Goal: Obtain resource: Download file/media

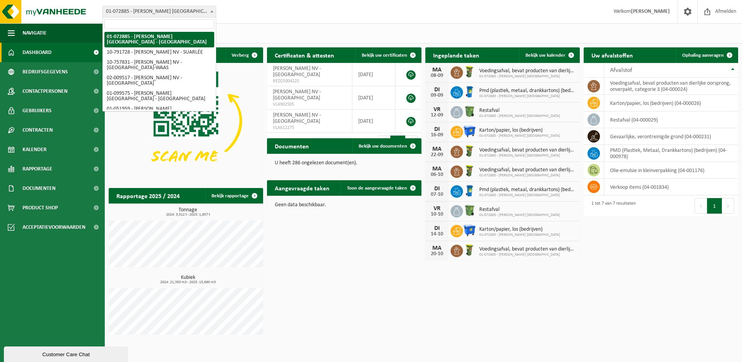
click at [213, 11] on span at bounding box center [212, 11] width 8 height 10
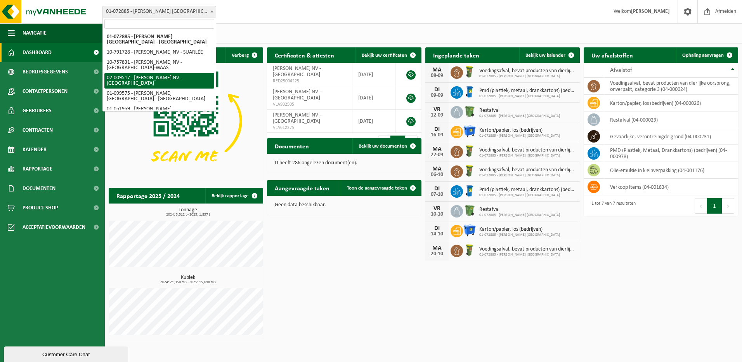
select select "26112"
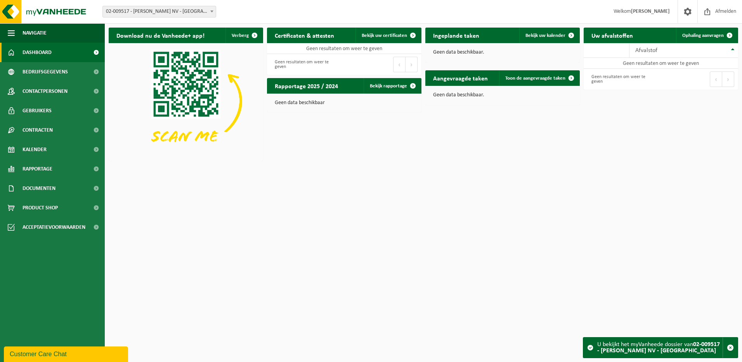
click at [97, 51] on span at bounding box center [95, 52] width 17 height 19
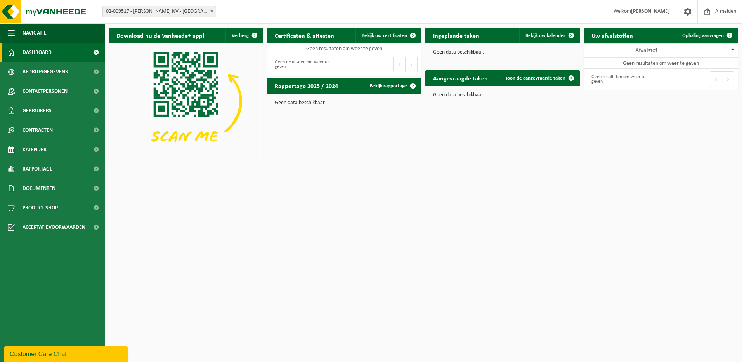
click at [61, 55] on link "Dashboard" at bounding box center [52, 52] width 105 height 19
click at [62, 73] on span "Bedrijfsgegevens" at bounding box center [44, 71] width 45 height 19
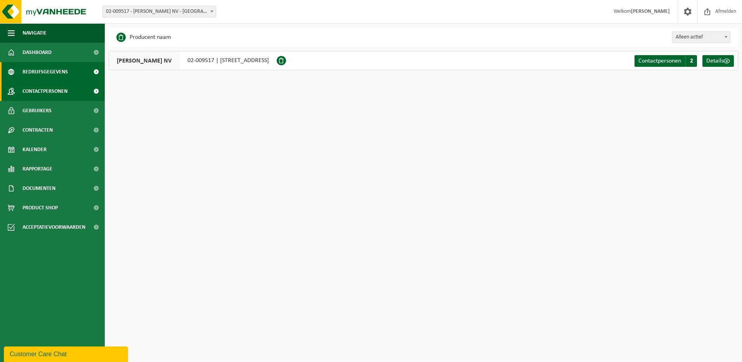
click at [48, 88] on span "Contactpersonen" at bounding box center [44, 90] width 45 height 19
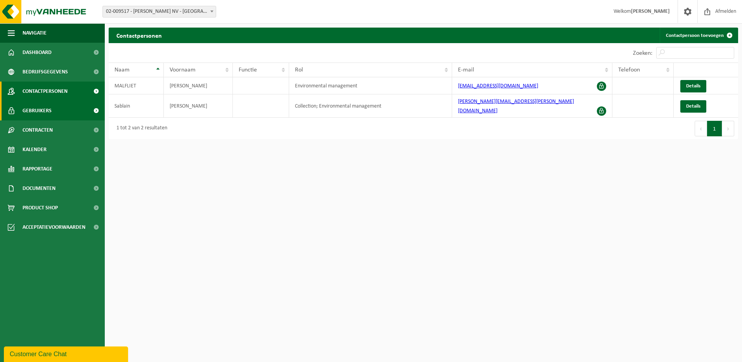
click at [43, 115] on span "Gebruikers" at bounding box center [36, 110] width 29 height 19
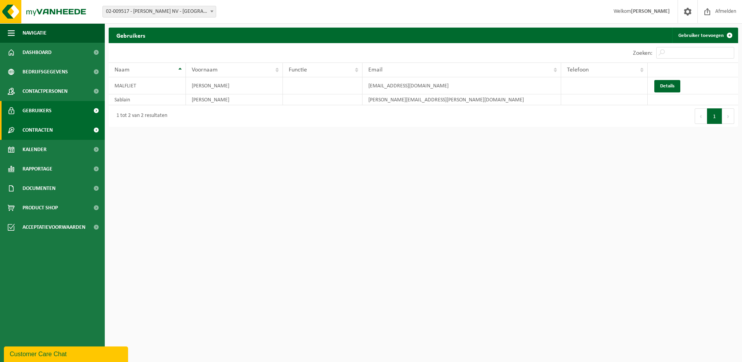
click at [42, 126] on span "Contracten" at bounding box center [37, 129] width 30 height 19
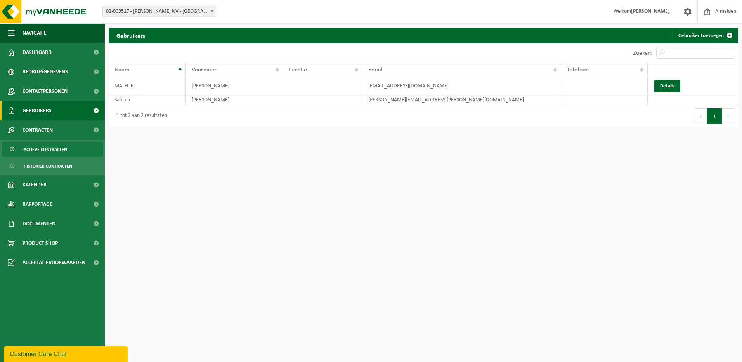
click at [49, 151] on span "Actieve contracten" at bounding box center [45, 149] width 43 height 15
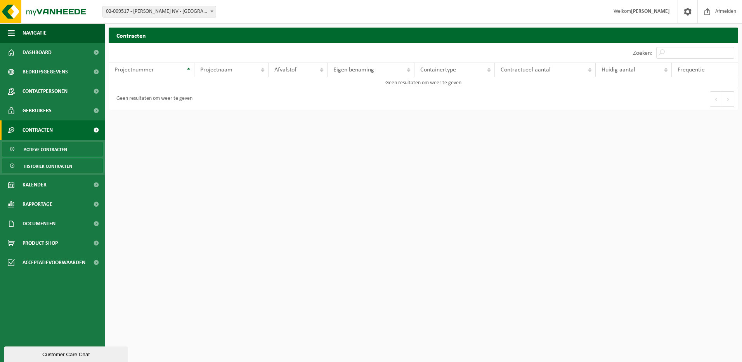
click at [50, 164] on span "Historiek contracten" at bounding box center [48, 166] width 48 height 15
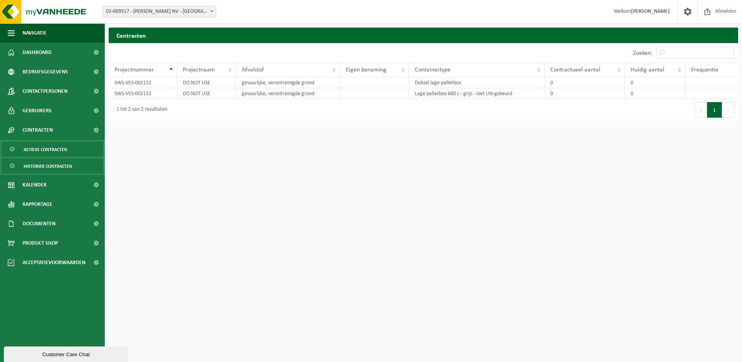
click at [71, 146] on link "Actieve contracten" at bounding box center [52, 149] width 101 height 15
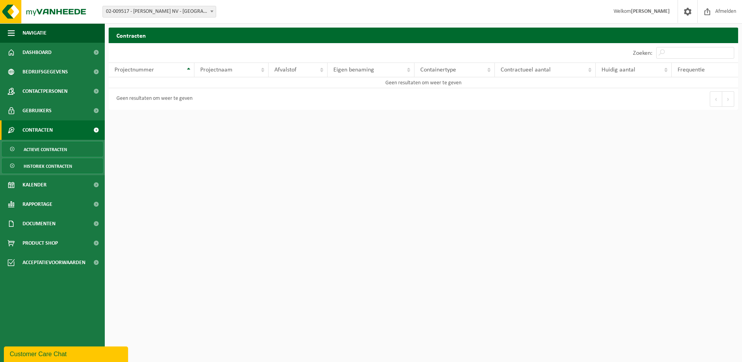
click at [52, 163] on span "Historiek contracten" at bounding box center [48, 166] width 48 height 15
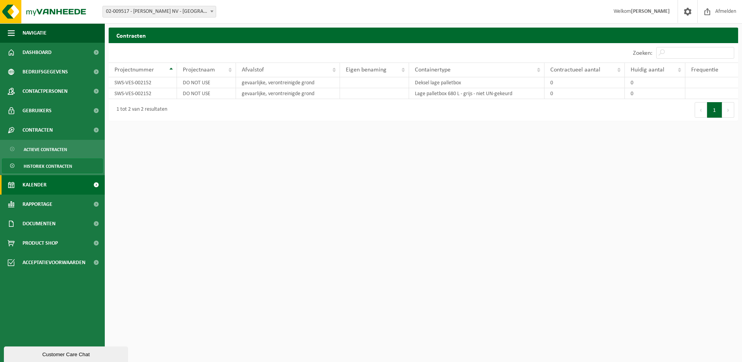
click at [33, 182] on span "Kalender" at bounding box center [34, 184] width 24 height 19
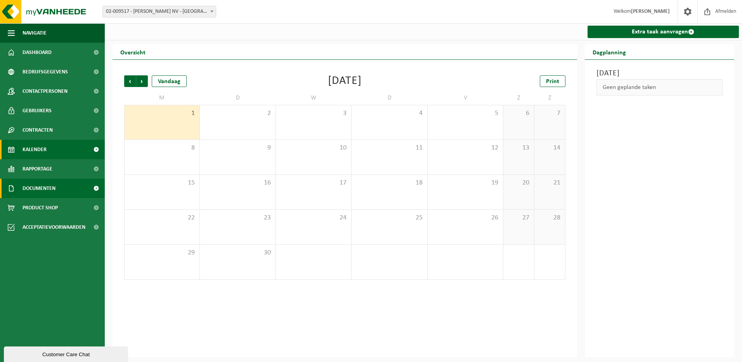
click at [41, 190] on span "Documenten" at bounding box center [38, 187] width 33 height 19
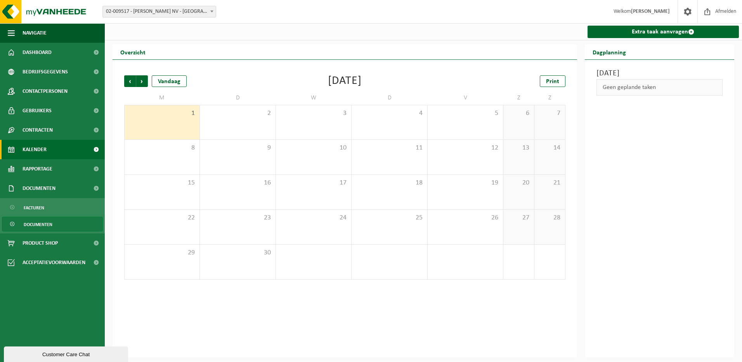
click at [33, 222] on span "Documenten" at bounding box center [38, 224] width 29 height 15
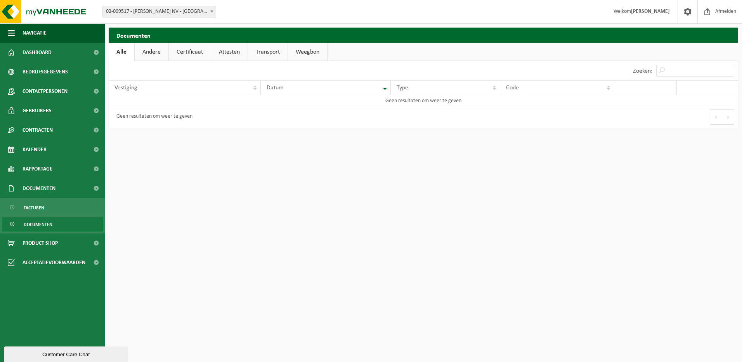
click at [38, 220] on span "Documenten" at bounding box center [38, 224] width 29 height 15
click at [147, 54] on link "Andere" at bounding box center [152, 52] width 34 height 18
click at [195, 51] on link "Certificaat" at bounding box center [191, 52] width 42 height 18
click at [234, 55] on link "Attesten" at bounding box center [229, 52] width 36 height 18
click at [265, 54] on link "Transport" at bounding box center [269, 52] width 40 height 18
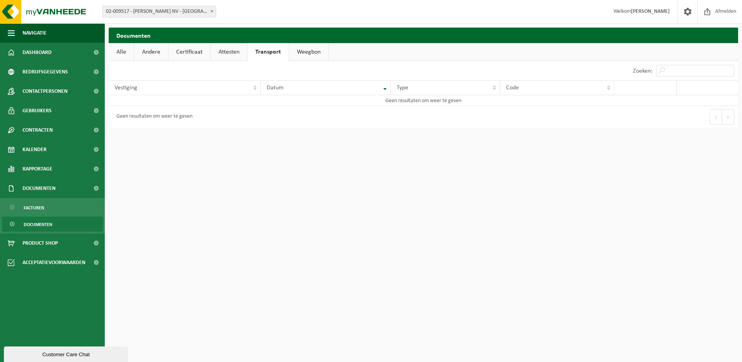
click at [301, 53] on link "Weegbon" at bounding box center [308, 52] width 39 height 18
click at [208, 11] on span at bounding box center [212, 11] width 8 height 10
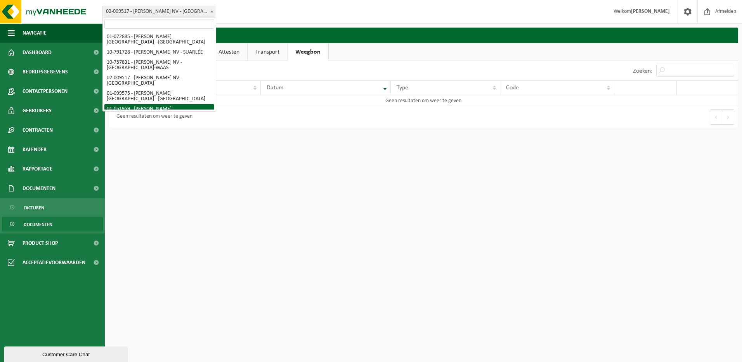
select select "26107"
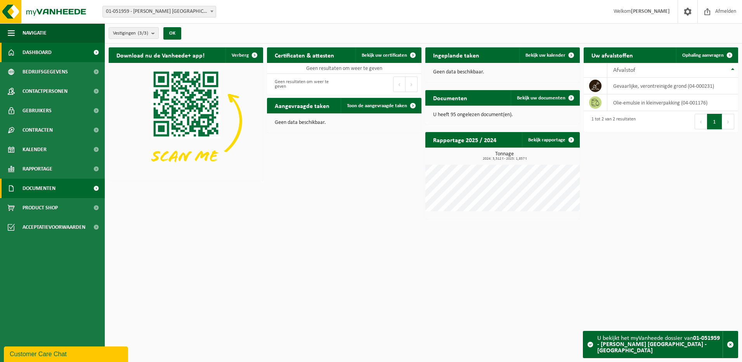
click at [74, 189] on link "Documenten" at bounding box center [52, 187] width 105 height 19
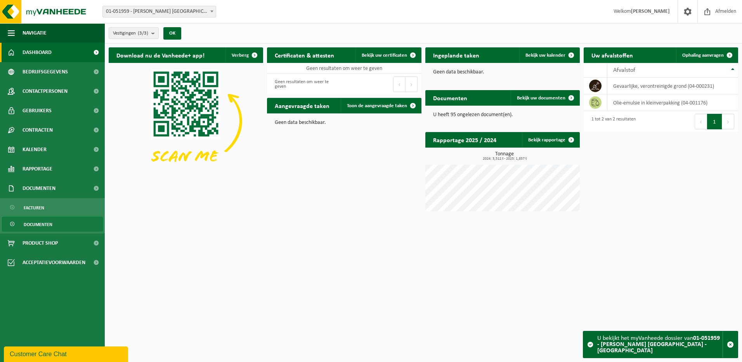
click at [46, 221] on span "Documenten" at bounding box center [38, 224] width 29 height 15
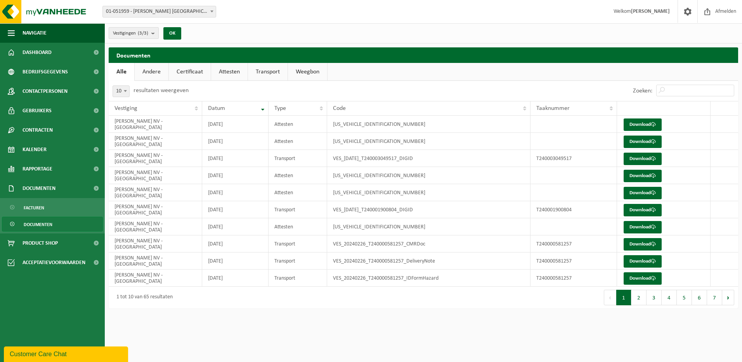
click at [154, 35] on b "submit" at bounding box center [154, 33] width 7 height 11
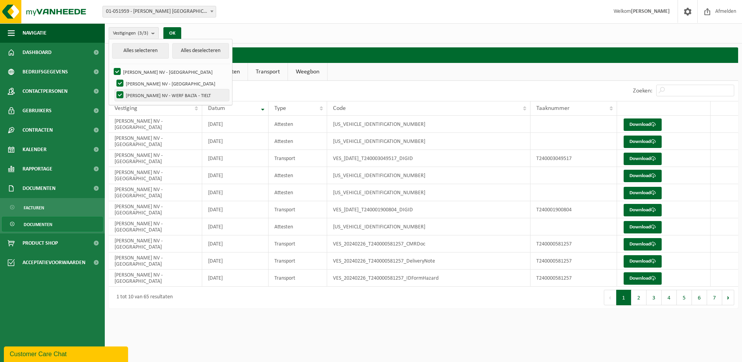
click at [117, 92] on label "[PERSON_NAME] NV - WERF BALTA - TIELT" at bounding box center [172, 95] width 114 height 12
click at [114, 89] on input "[PERSON_NAME] NV - WERF BALTA - TIELT" at bounding box center [113, 89] width 0 height 0
checkbox input "false"
click at [175, 34] on button "OK" at bounding box center [172, 33] width 18 height 12
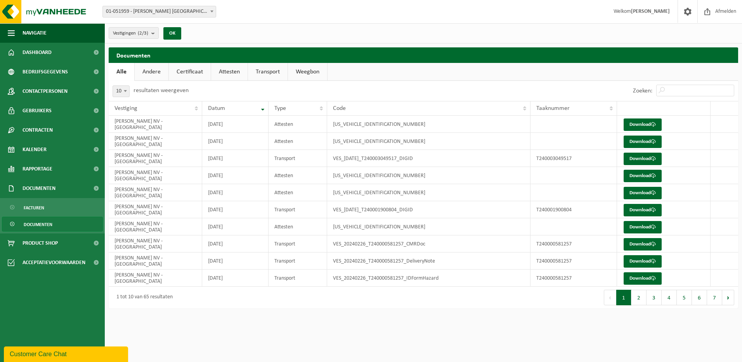
click at [226, 72] on link "Attesten" at bounding box center [229, 72] width 36 height 18
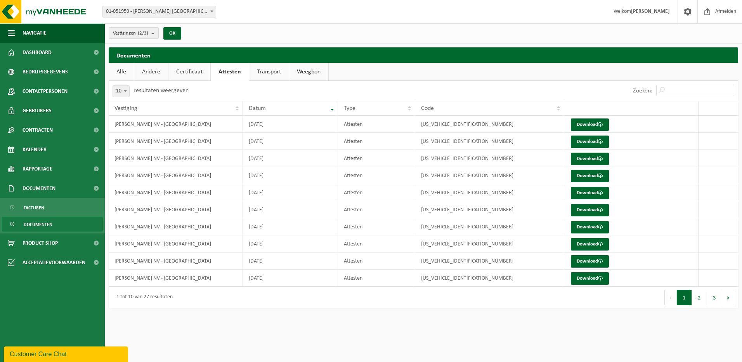
click at [37, 223] on span "Documenten" at bounding box center [38, 224] width 29 height 15
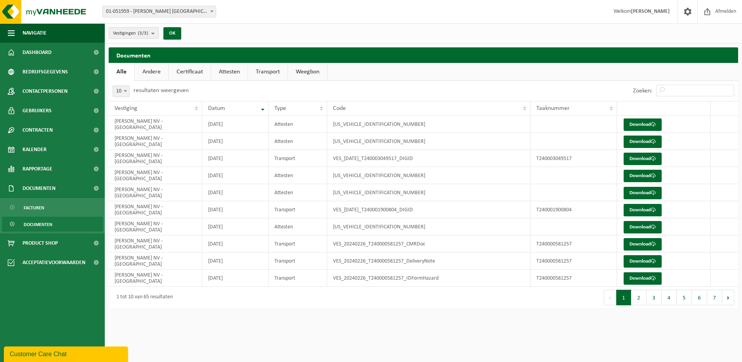
click at [146, 72] on link "Andere" at bounding box center [152, 72] width 34 height 18
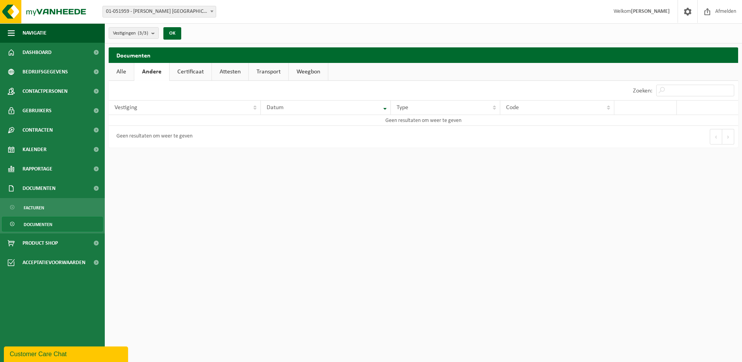
click at [199, 73] on link "Certificaat" at bounding box center [191, 72] width 42 height 18
click at [229, 74] on link "Attesten" at bounding box center [229, 72] width 36 height 18
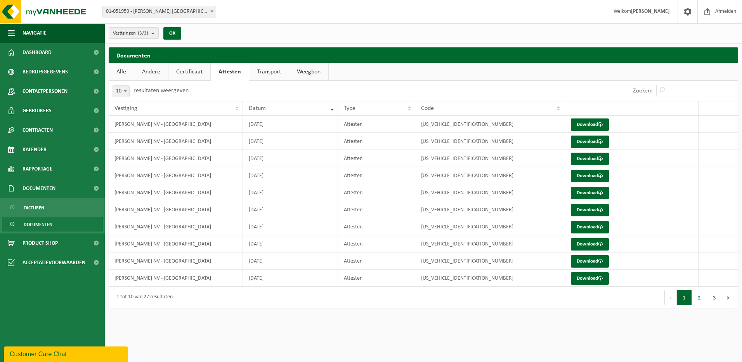
click at [262, 69] on link "Transport" at bounding box center [269, 72] width 40 height 18
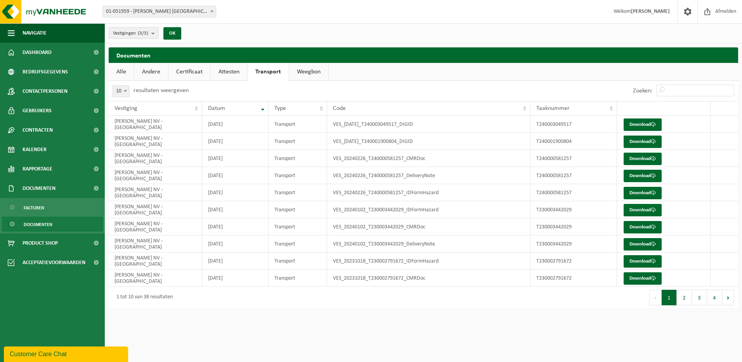
click at [303, 68] on link "Weegbon" at bounding box center [308, 72] width 39 height 18
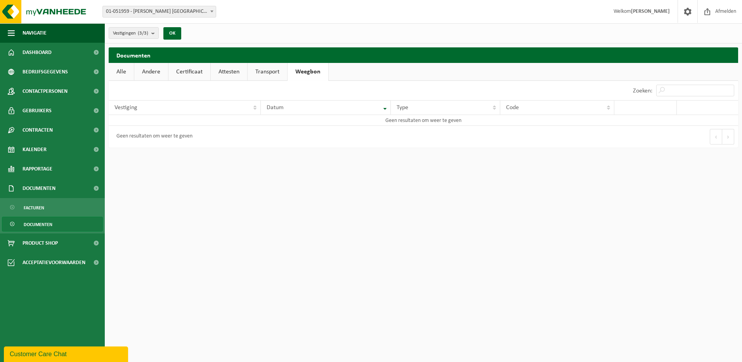
click at [270, 73] on link "Transport" at bounding box center [267, 72] width 40 height 18
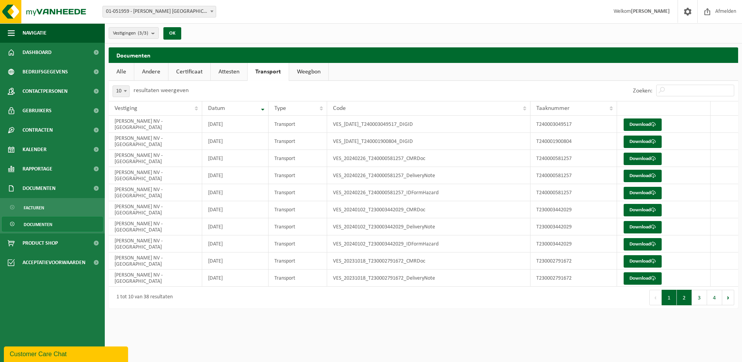
click at [683, 296] on button "2" at bounding box center [683, 297] width 15 height 16
click at [700, 298] on button "3" at bounding box center [699, 297] width 15 height 16
click at [716, 299] on button "4" at bounding box center [714, 297] width 15 height 16
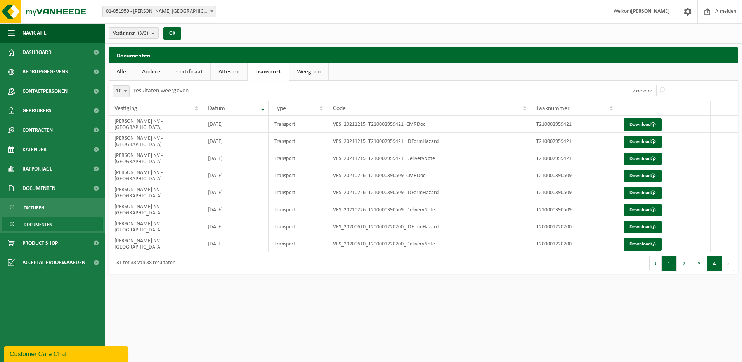
click at [666, 267] on button "1" at bounding box center [668, 263] width 15 height 16
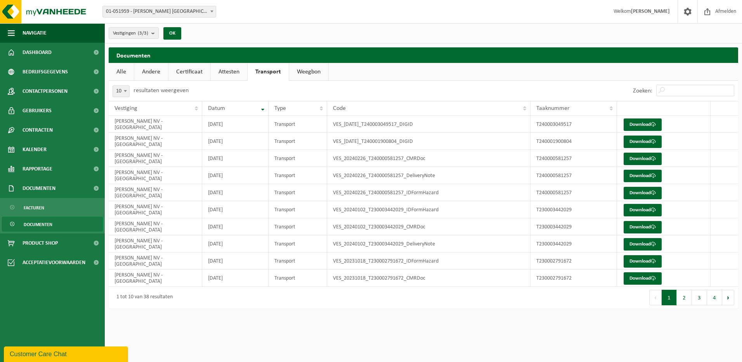
click at [236, 66] on link "Attesten" at bounding box center [229, 72] width 36 height 18
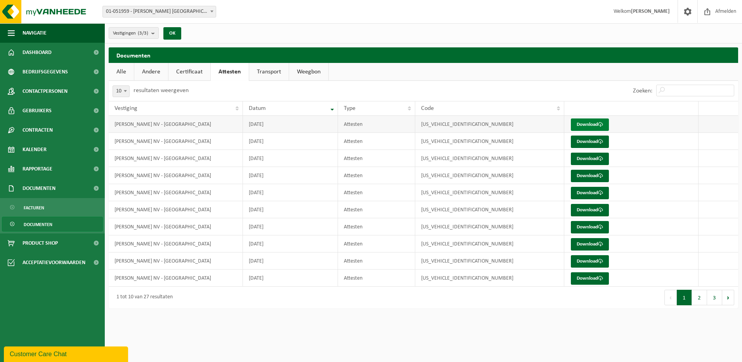
click at [583, 125] on link "Download" at bounding box center [590, 124] width 38 height 12
click at [584, 125] on link "Download" at bounding box center [590, 124] width 38 height 12
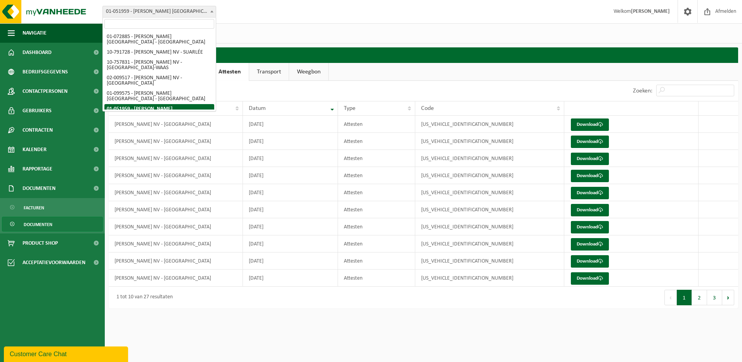
click at [213, 9] on span at bounding box center [212, 11] width 8 height 10
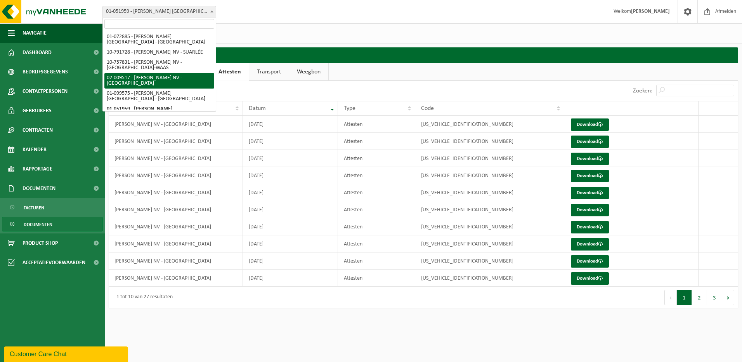
select select "26112"
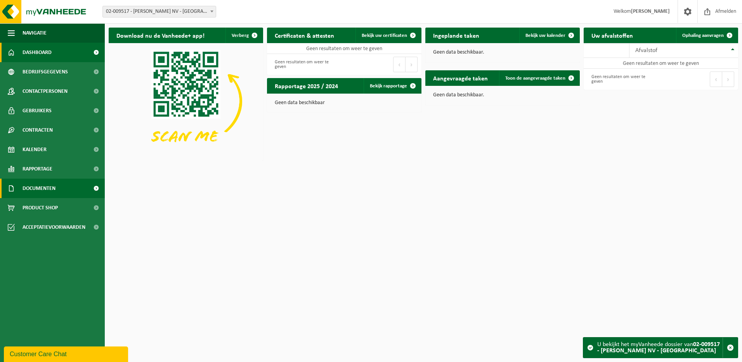
click at [38, 185] on span "Documenten" at bounding box center [38, 187] width 33 height 19
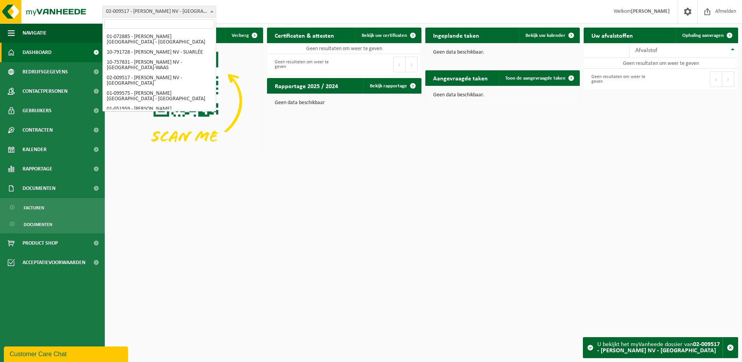
click at [212, 10] on span at bounding box center [212, 11] width 8 height 10
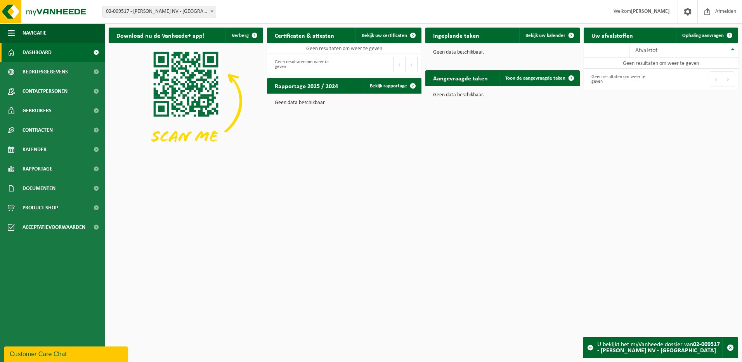
click at [210, 11] on span at bounding box center [212, 11] width 8 height 10
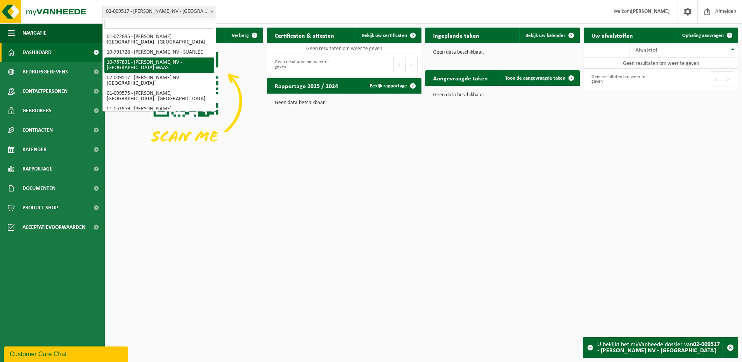
scroll to position [3, 0]
click at [202, 166] on html "Vestiging: 01-072885 - EMELIA NV - DESTELBERGEN 10-791728 - EMELIA NV - SUARLÉE…" at bounding box center [371, 181] width 742 height 362
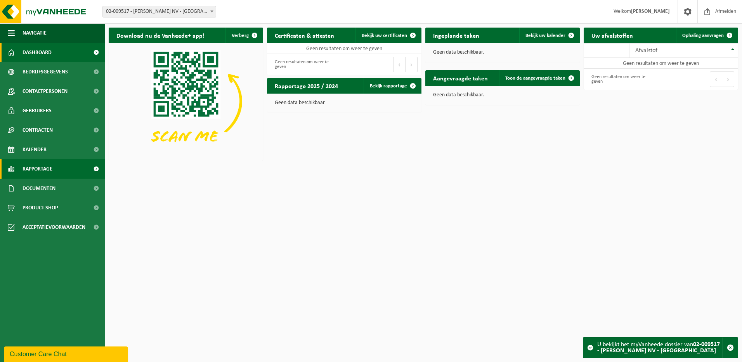
click at [50, 166] on span "Rapportage" at bounding box center [37, 168] width 30 height 19
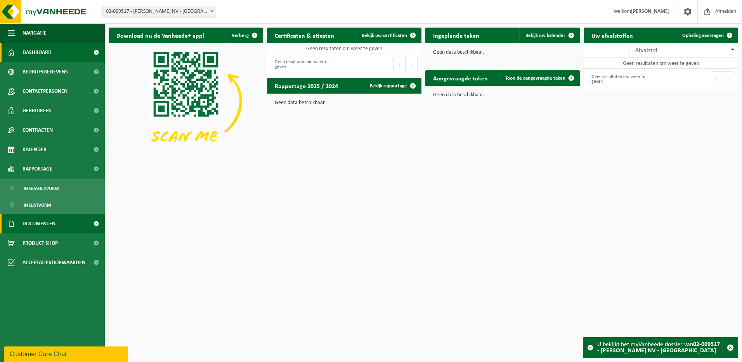
click at [37, 222] on span "Documenten" at bounding box center [38, 223] width 33 height 19
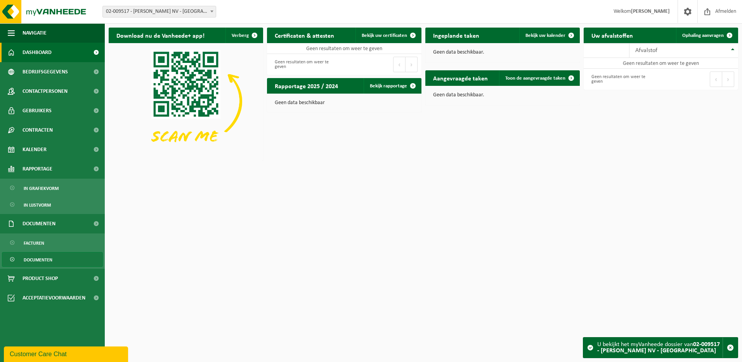
click at [40, 261] on span "Documenten" at bounding box center [38, 259] width 29 height 15
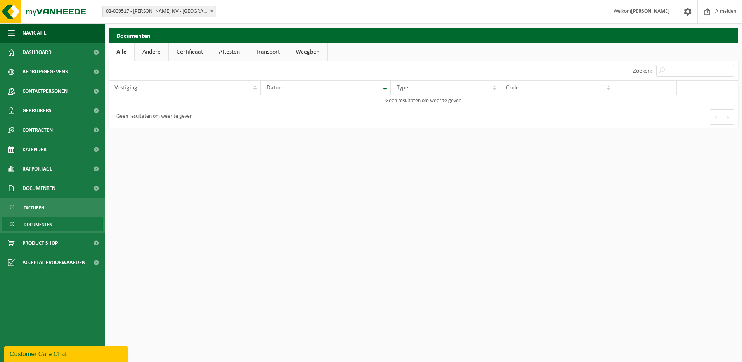
click at [211, 12] on span at bounding box center [212, 11] width 8 height 10
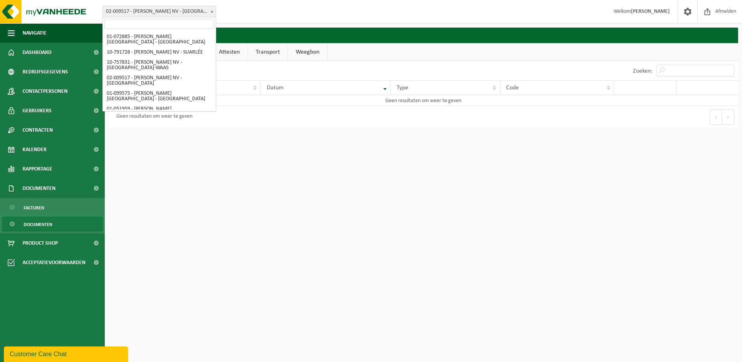
scroll to position [3, 0]
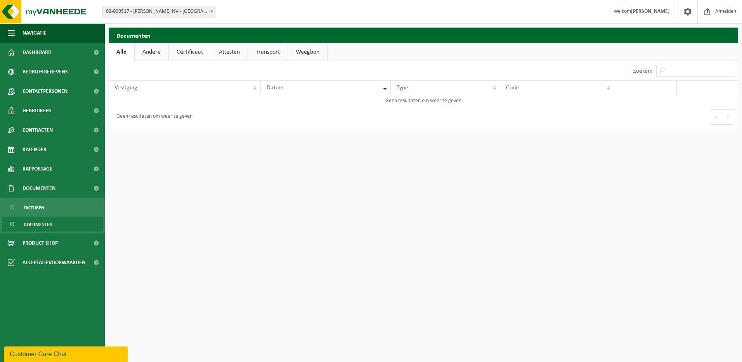
click at [236, 53] on link "Attesten" at bounding box center [229, 52] width 36 height 18
click at [212, 10] on span at bounding box center [212, 11] width 8 height 10
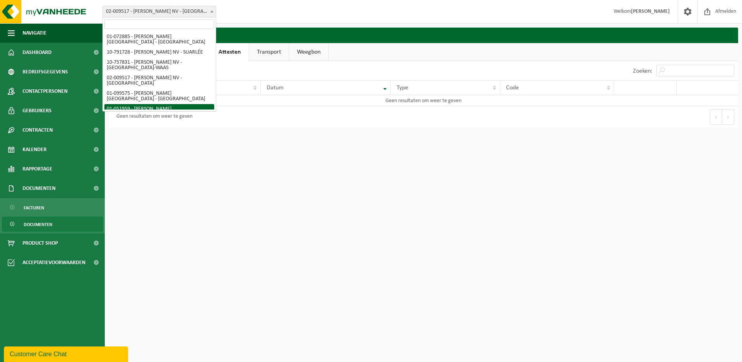
select select "26107"
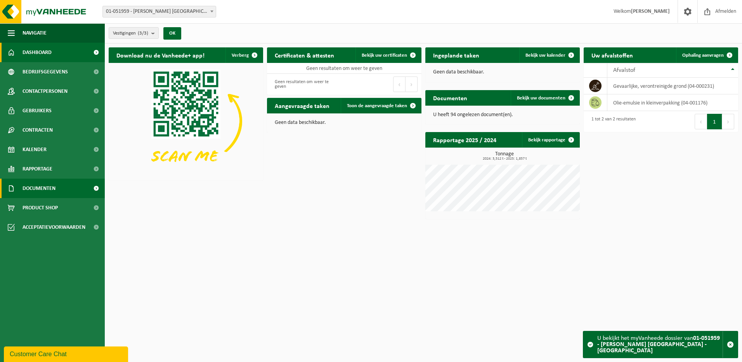
click at [28, 187] on span "Documenten" at bounding box center [38, 187] width 33 height 19
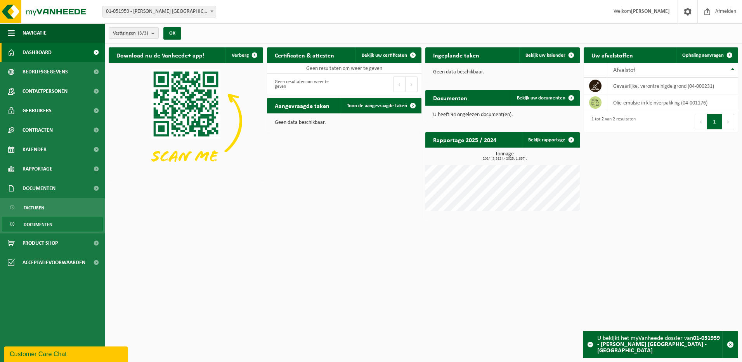
click at [31, 225] on span "Documenten" at bounding box center [38, 224] width 29 height 15
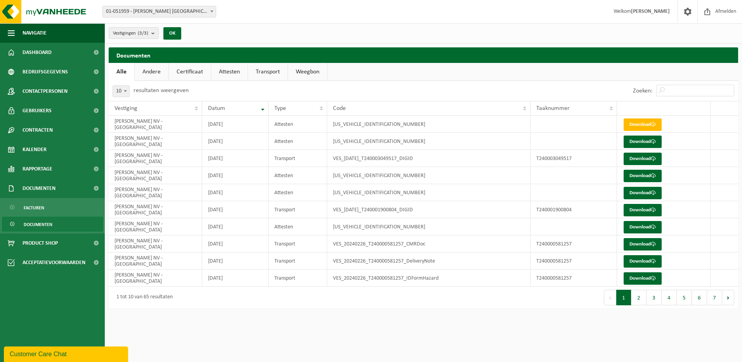
click at [47, 222] on span "Documenten" at bounding box center [38, 224] width 29 height 15
click at [36, 205] on span "Facturen" at bounding box center [34, 207] width 21 height 15
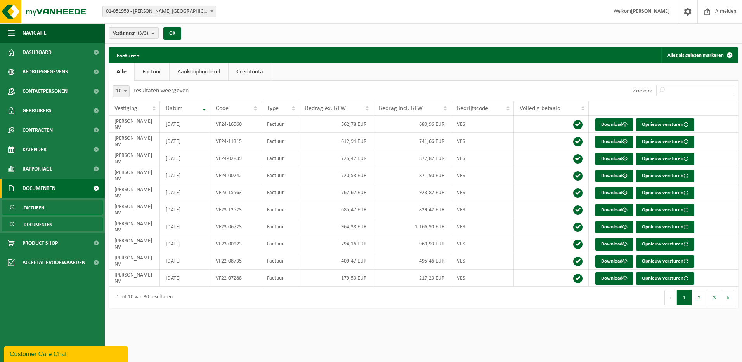
click at [38, 225] on span "Documenten" at bounding box center [38, 224] width 29 height 15
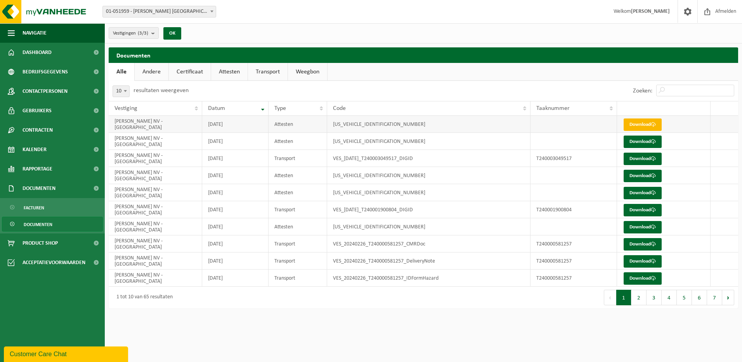
click at [635, 125] on link "Download" at bounding box center [642, 124] width 38 height 12
click at [213, 14] on span at bounding box center [212, 11] width 8 height 10
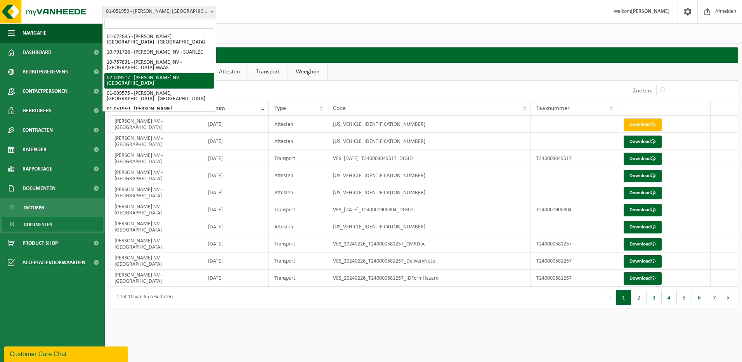
select select "26112"
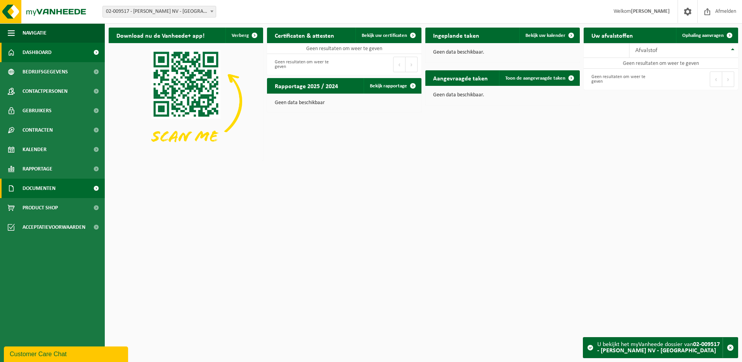
click at [38, 185] on span "Documenten" at bounding box center [38, 187] width 33 height 19
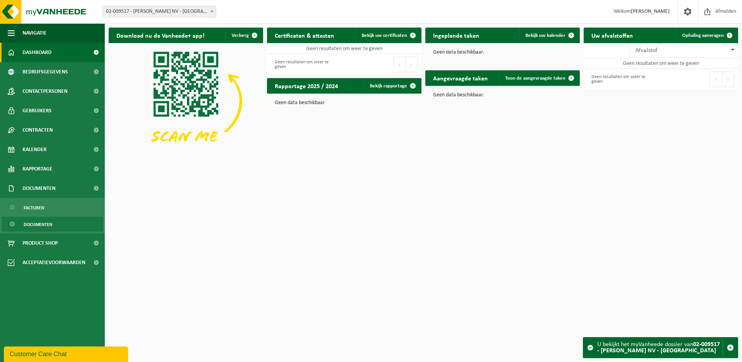
click at [43, 223] on span "Documenten" at bounding box center [38, 224] width 29 height 15
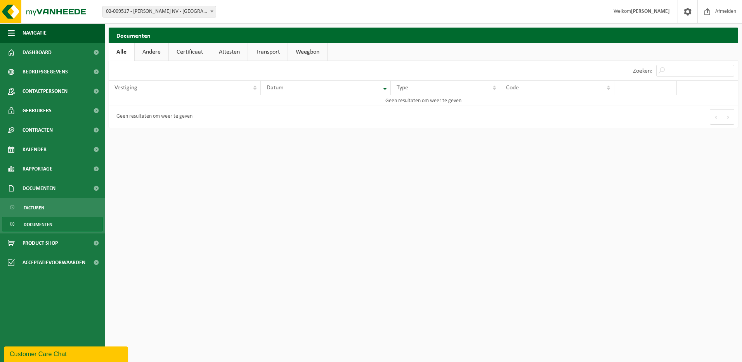
click at [211, 12] on span at bounding box center [212, 11] width 8 height 10
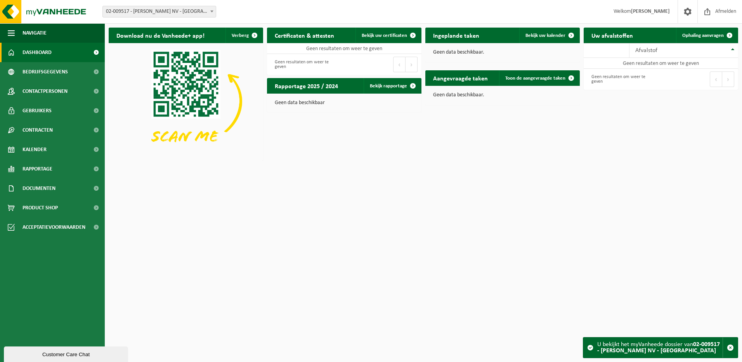
click at [212, 9] on span at bounding box center [212, 11] width 8 height 10
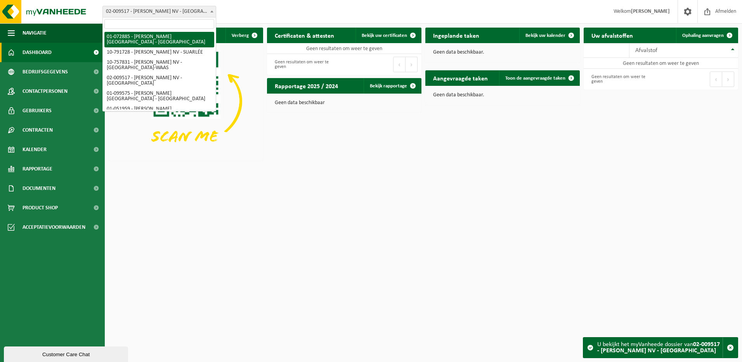
select select "18512"
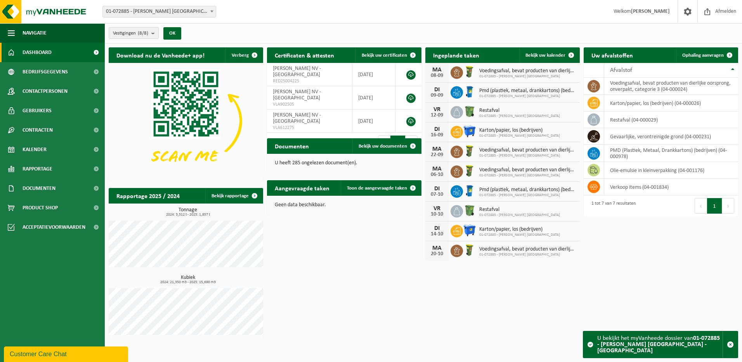
click at [212, 12] on b at bounding box center [211, 11] width 3 height 2
click at [285, 8] on div "Vestiging: 01-072885 - EMELIA NV - DESTELBERGEN 10-791728 - EMELIA NV - SUARLÉE…" at bounding box center [371, 12] width 742 height 24
click at [38, 188] on span "Documenten" at bounding box center [38, 187] width 33 height 19
click at [34, 223] on span "Documenten" at bounding box center [38, 224] width 29 height 15
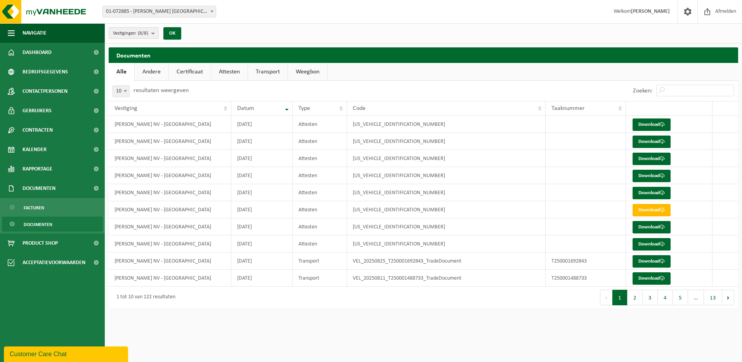
click at [257, 69] on link "Transport" at bounding box center [268, 72] width 40 height 18
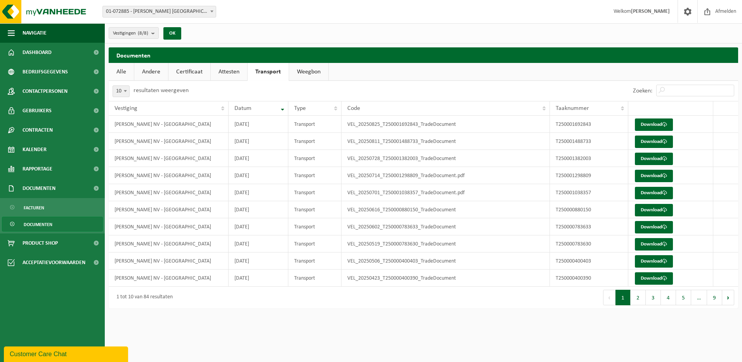
click at [301, 67] on link "Weegbon" at bounding box center [308, 72] width 39 height 18
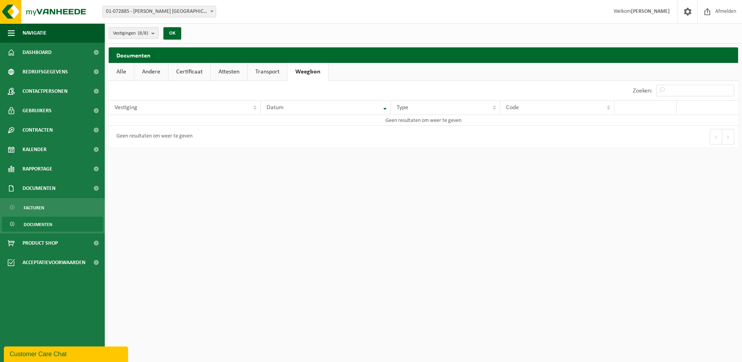
click at [272, 74] on link "Transport" at bounding box center [267, 72] width 40 height 18
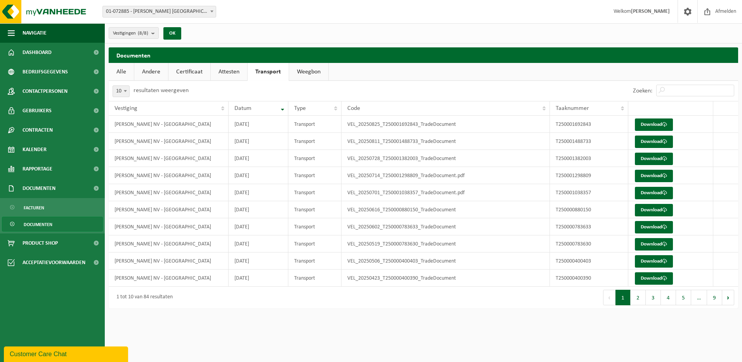
click at [273, 71] on link "Transport" at bounding box center [267, 72] width 41 height 18
click at [302, 73] on link "Weegbon" at bounding box center [308, 72] width 39 height 18
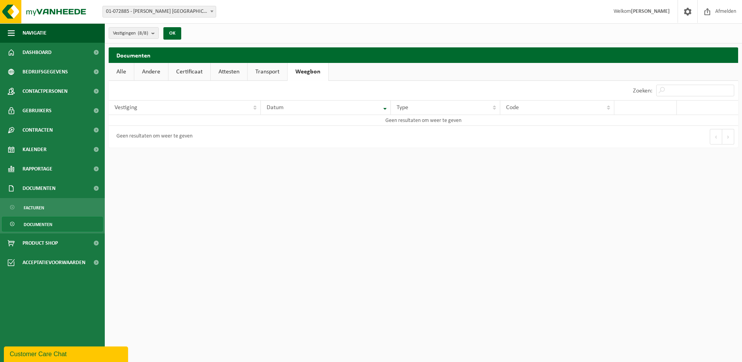
click at [267, 72] on link "Transport" at bounding box center [267, 72] width 40 height 18
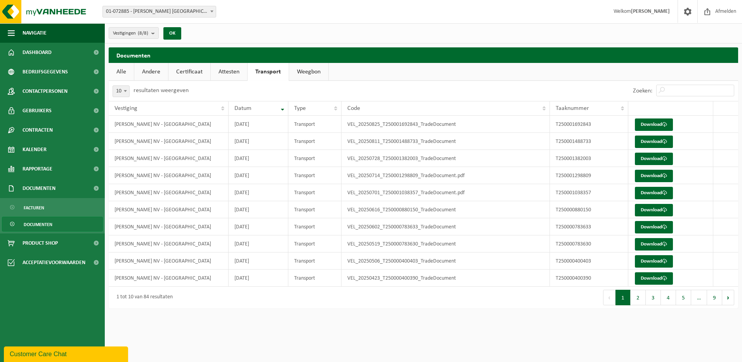
click at [231, 71] on link "Attesten" at bounding box center [229, 72] width 36 height 18
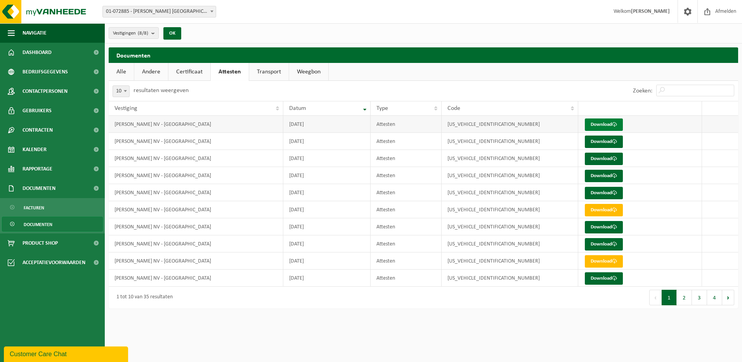
click at [600, 123] on link "Download" at bounding box center [604, 124] width 38 height 12
click at [156, 30] on b "submit" at bounding box center [154, 33] width 7 height 11
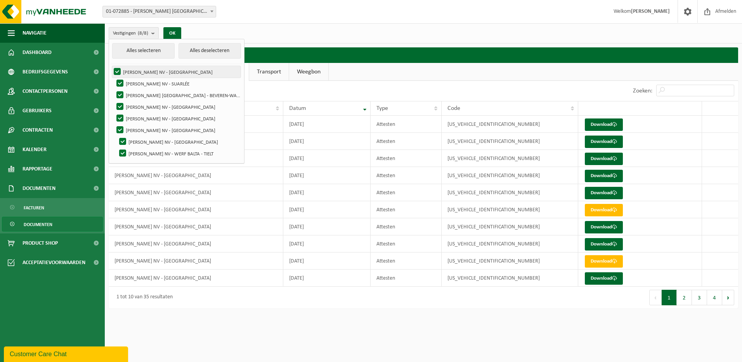
click at [118, 73] on label "[PERSON_NAME] NV - [GEOGRAPHIC_DATA]" at bounding box center [176, 72] width 128 height 12
click at [111, 66] on input "[PERSON_NAME] NV - [GEOGRAPHIC_DATA]" at bounding box center [111, 66] width 0 height 0
click at [118, 73] on label "[PERSON_NAME] NV - [GEOGRAPHIC_DATA]" at bounding box center [176, 72] width 128 height 12
click at [111, 66] on input "[PERSON_NAME] NV - [GEOGRAPHIC_DATA]" at bounding box center [111, 66] width 0 height 0
checkbox input "true"
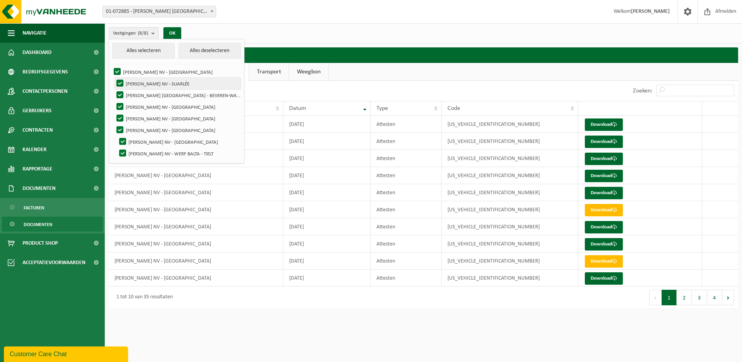
click at [120, 82] on label "[PERSON_NAME] NV - SUARLÉE" at bounding box center [178, 84] width 126 height 12
click at [114, 78] on input "[PERSON_NAME] NV - SUARLÉE" at bounding box center [113, 77] width 0 height 0
checkbox input "false"
click at [122, 95] on label "[PERSON_NAME] [GEOGRAPHIC_DATA] - BEVEREN-WAAS" at bounding box center [178, 95] width 126 height 12
click at [114, 89] on input "[PERSON_NAME] [GEOGRAPHIC_DATA] - BEVEREN-WAAS" at bounding box center [113, 89] width 0 height 0
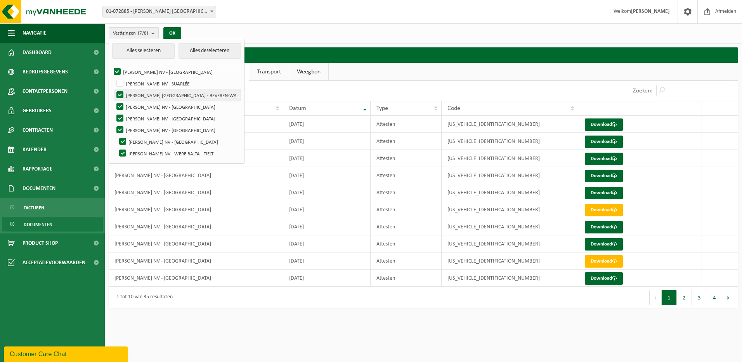
checkbox input "false"
click at [120, 118] on label "[PERSON_NAME] NV - [GEOGRAPHIC_DATA]" at bounding box center [178, 118] width 126 height 12
click at [114, 112] on input "[PERSON_NAME] NV - [GEOGRAPHIC_DATA]" at bounding box center [113, 112] width 0 height 0
checkbox input "false"
click at [122, 155] on label "[PERSON_NAME] NV - WERF BALTA - TIELT" at bounding box center [179, 153] width 123 height 12
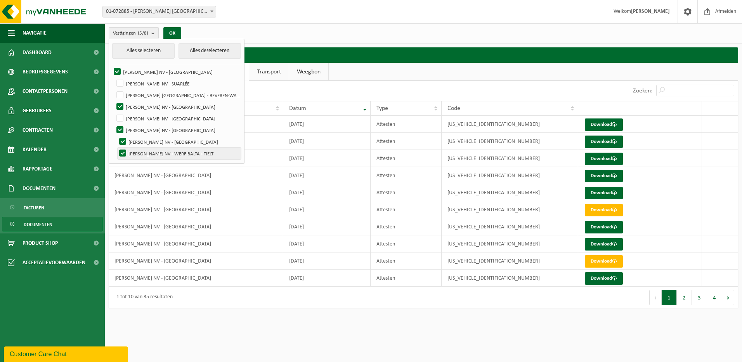
click at [116, 147] on input "[PERSON_NAME] NV - WERF BALTA - TIELT" at bounding box center [116, 147] width 0 height 0
checkbox input "false"
click at [171, 31] on button "OK" at bounding box center [172, 33] width 18 height 12
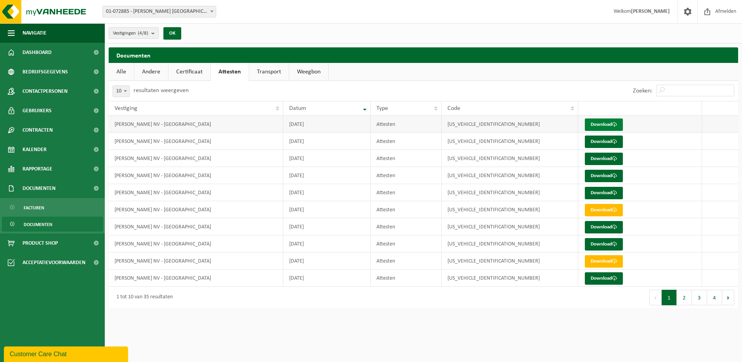
click at [595, 121] on link "Download" at bounding box center [604, 124] width 38 height 12
click at [22, 56] on link "Dashboard" at bounding box center [52, 52] width 105 height 19
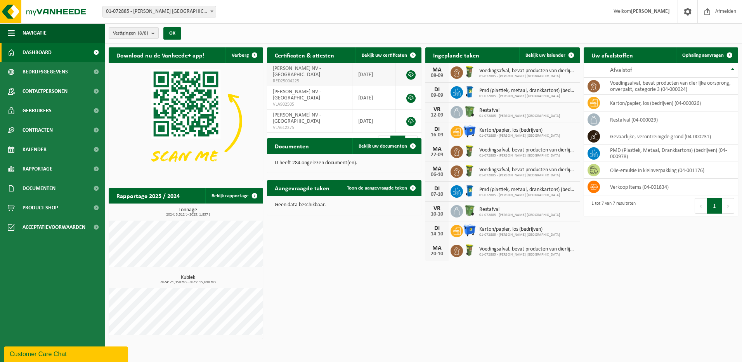
click at [411, 71] on link at bounding box center [410, 74] width 9 height 9
click at [410, 93] on link at bounding box center [410, 97] width 9 height 9
click at [412, 117] on link at bounding box center [410, 121] width 9 height 9
click at [628, 253] on div "Download nu de Vanheede+ app! Verberg Certificaten & attesten Bekijk uw certifi…" at bounding box center [423, 192] width 633 height 299
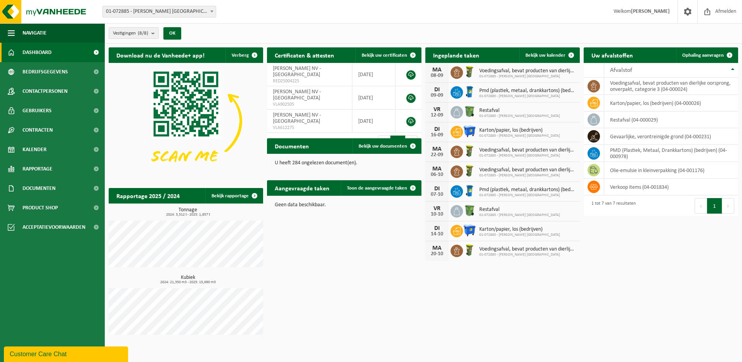
click at [630, 253] on div "Download nu de Vanheede+ app! Verberg Certificaten & attesten Bekijk uw certifi…" at bounding box center [423, 192] width 633 height 299
click at [623, 268] on div "Download nu de Vanheede+ app! Verberg Certificaten & attesten Bekijk uw certifi…" at bounding box center [423, 192] width 633 height 299
click at [690, 136] on td "gevaarlijke, verontreinigde grond (04-000231)" at bounding box center [671, 136] width 134 height 17
click at [43, 170] on span "Rapportage" at bounding box center [37, 168] width 30 height 19
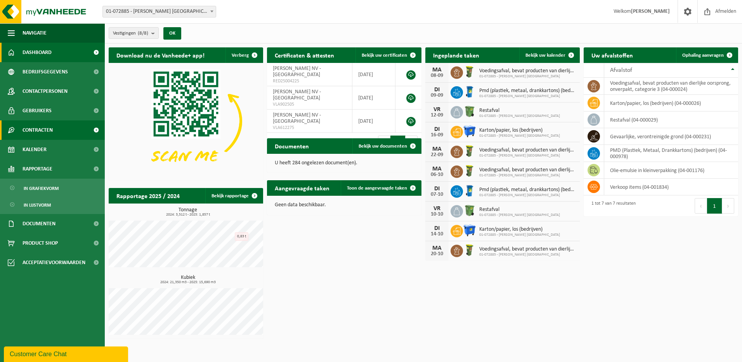
click at [50, 128] on span "Contracten" at bounding box center [37, 129] width 30 height 19
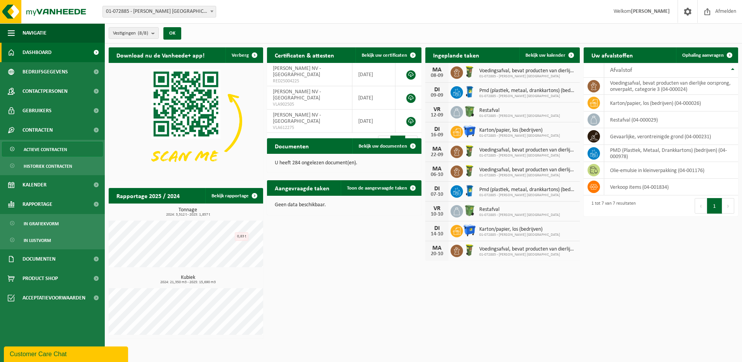
click at [43, 149] on span "Actieve contracten" at bounding box center [45, 149] width 43 height 15
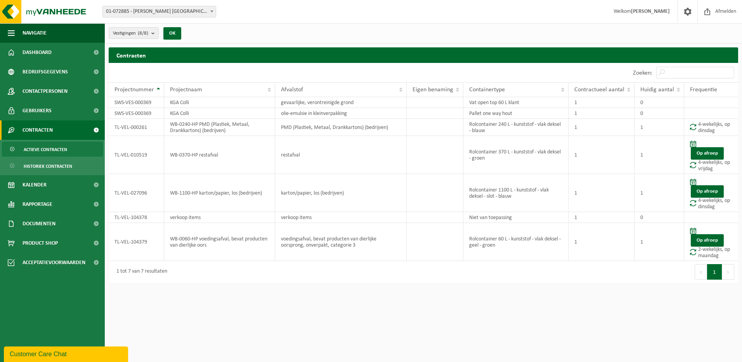
click at [210, 11] on b at bounding box center [211, 11] width 3 height 2
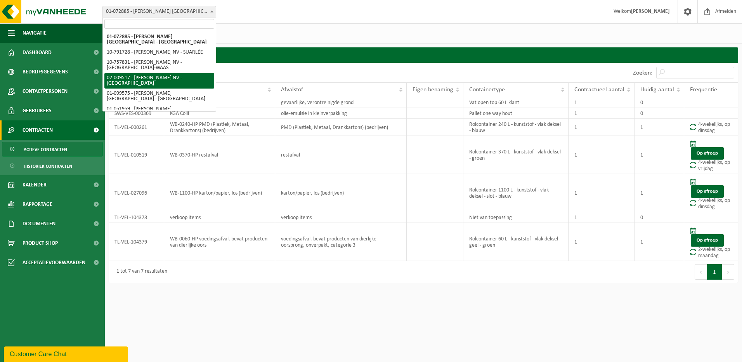
select select "26112"
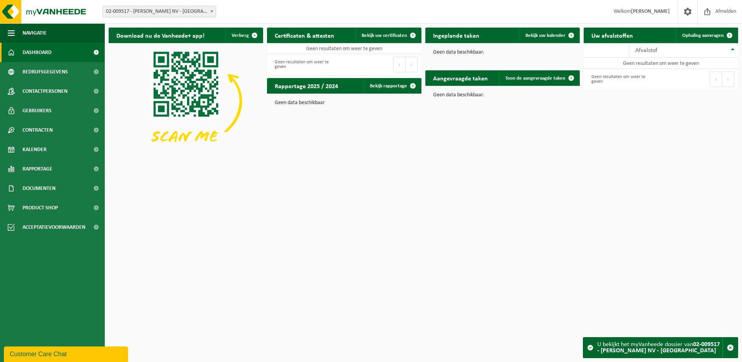
click at [31, 49] on span "Dashboard" at bounding box center [36, 52] width 29 height 19
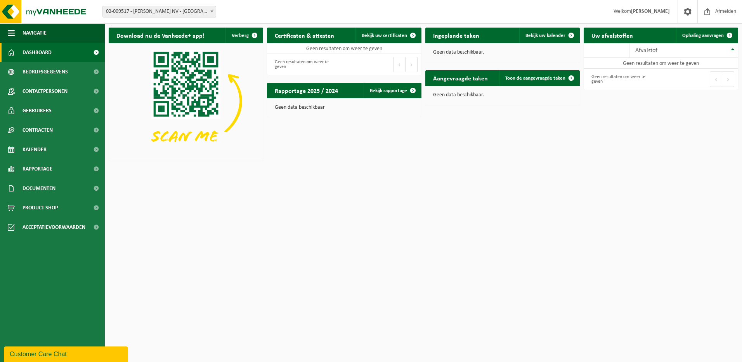
click at [360, 152] on div "Download nu de Vanheede+ app! Verberg Certificaten & attesten Bekijk uw certifi…" at bounding box center [423, 94] width 633 height 140
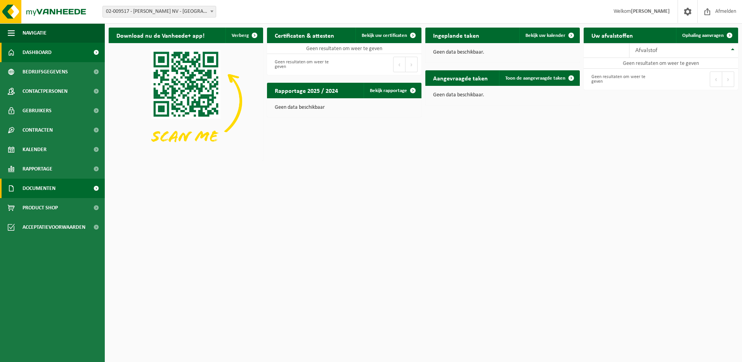
click at [50, 185] on span "Documenten" at bounding box center [38, 187] width 33 height 19
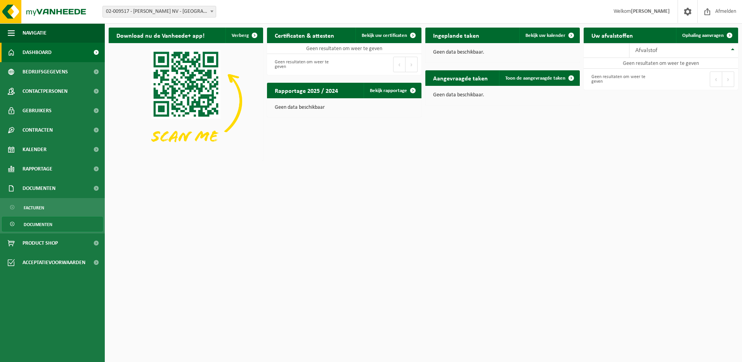
click at [37, 224] on span "Documenten" at bounding box center [38, 224] width 29 height 15
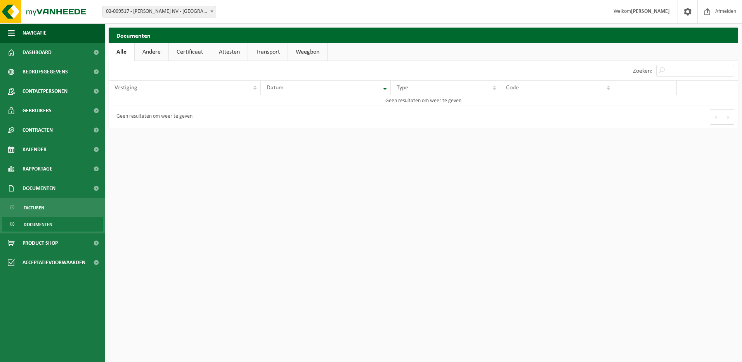
click at [231, 52] on link "Attesten" at bounding box center [229, 52] width 36 height 18
click at [212, 11] on b at bounding box center [211, 11] width 3 height 2
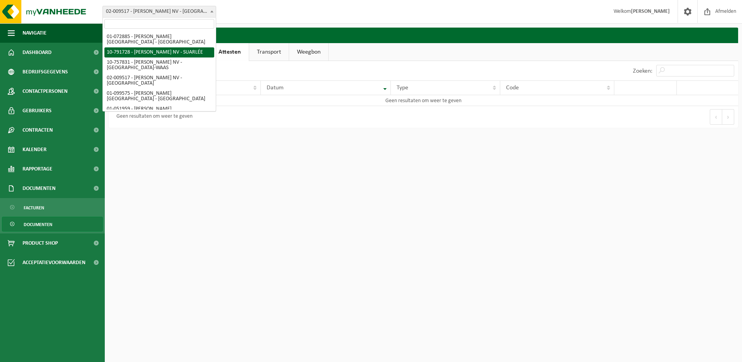
select select "30985"
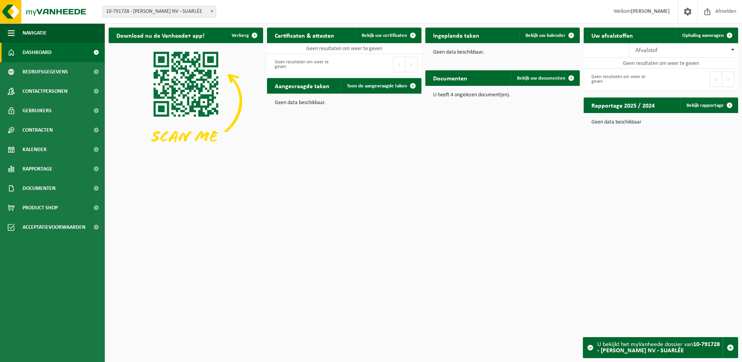
click at [210, 9] on span at bounding box center [212, 11] width 8 height 10
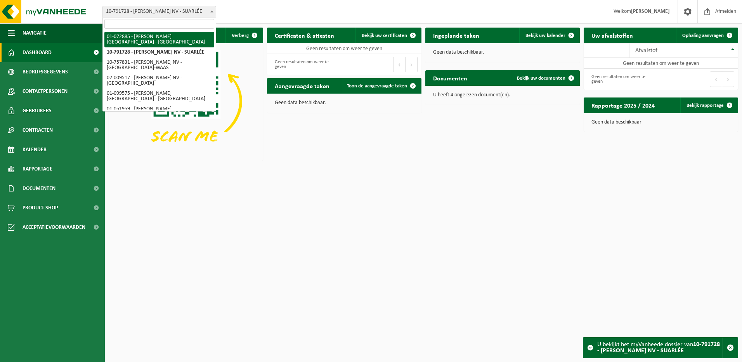
select select "18512"
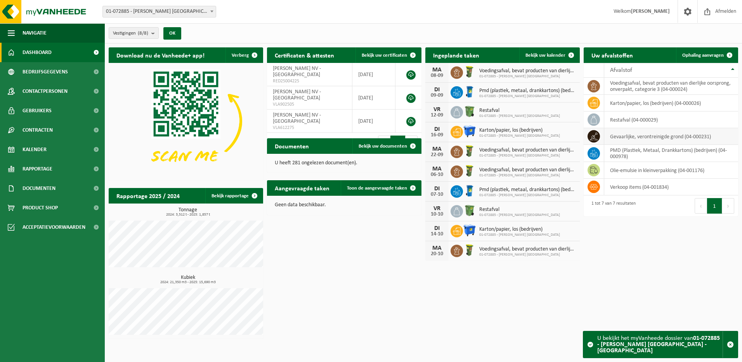
click at [633, 138] on td "gevaarlijke, verontreinigde grond (04-000231)" at bounding box center [671, 136] width 134 height 17
